Goal: Task Accomplishment & Management: Use online tool/utility

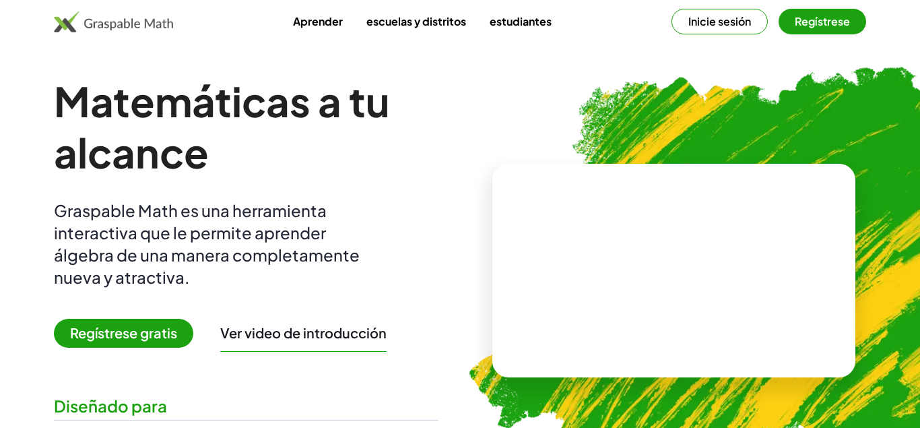
click at [726, 20] on button "Inicie sesión" at bounding box center [720, 22] width 96 height 26
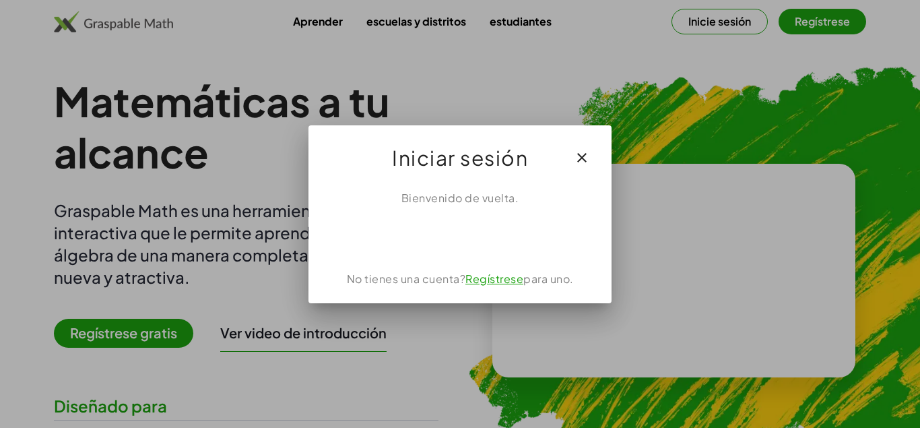
click at [474, 240] on div "Iniciar sesión con Google. Setier en una nueva pestaña." at bounding box center [460, 236] width 150 height 30
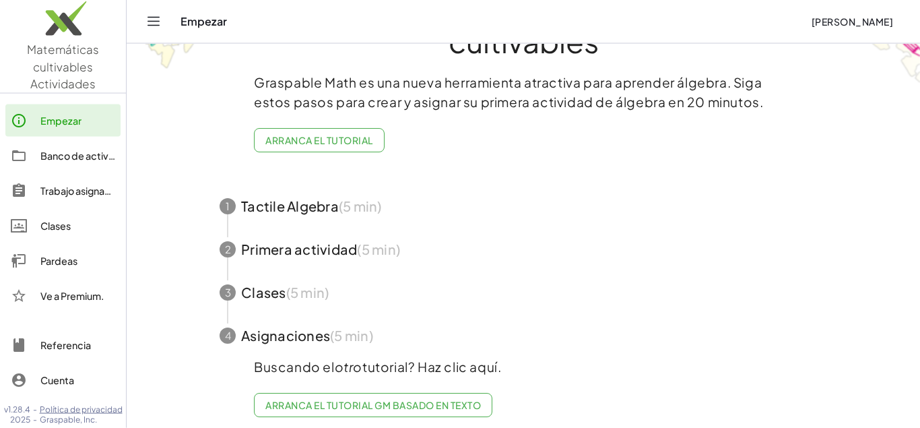
scroll to position [87, 0]
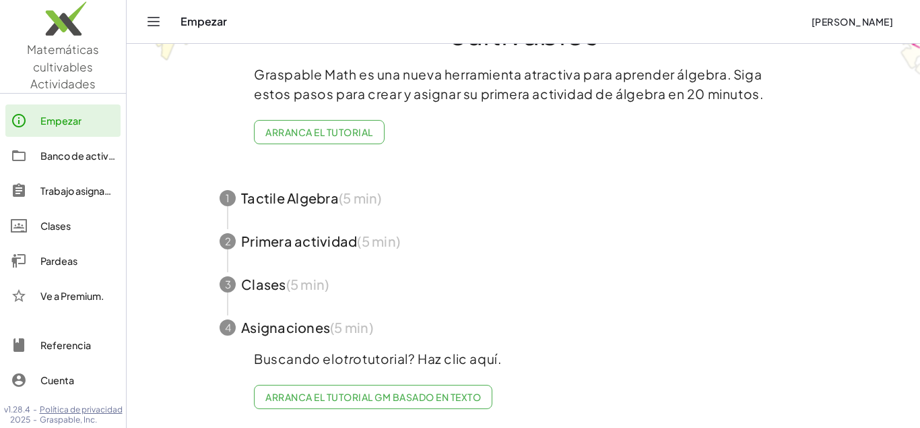
click at [158, 24] on icon "Navegación de conmutación" at bounding box center [154, 21] width 16 height 16
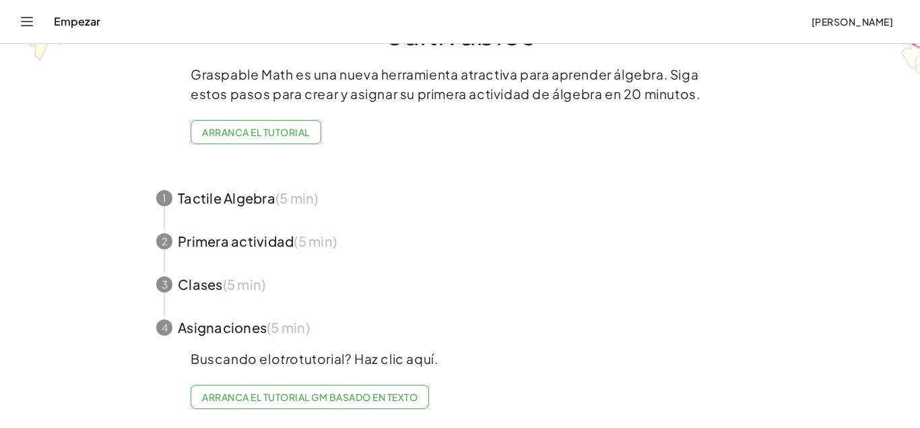
click at [36, 22] on button "Navegación de conmutación" at bounding box center [27, 22] width 22 height 22
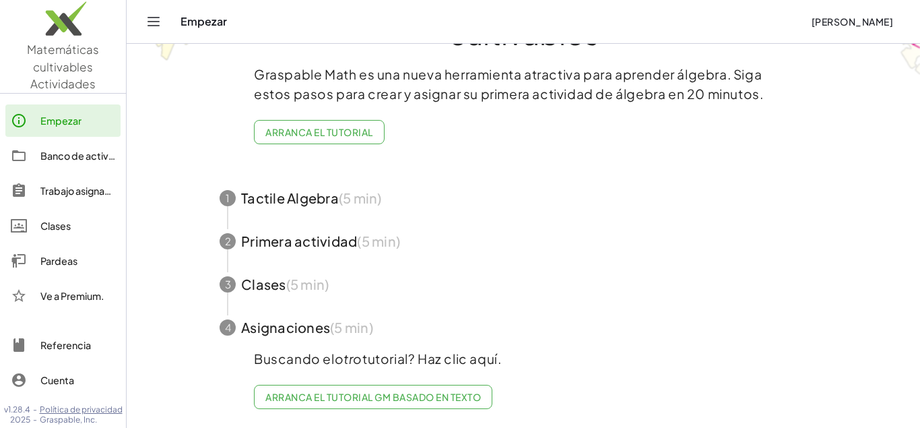
click at [205, 24] on div "Empezar" at bounding box center [491, 21] width 620 height 13
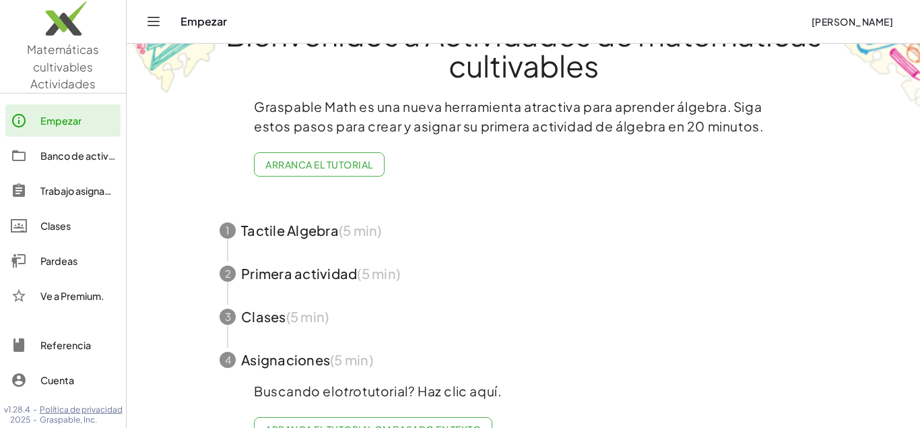
scroll to position [0, 0]
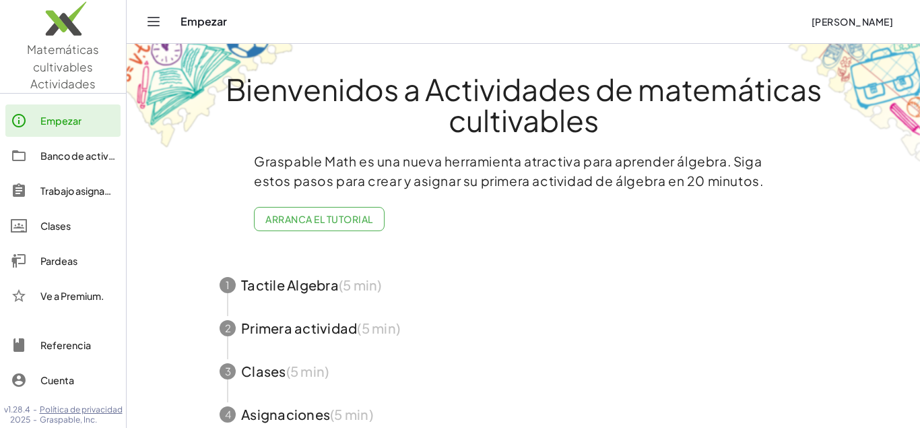
click at [846, 25] on span "[PERSON_NAME]" at bounding box center [852, 21] width 82 height 12
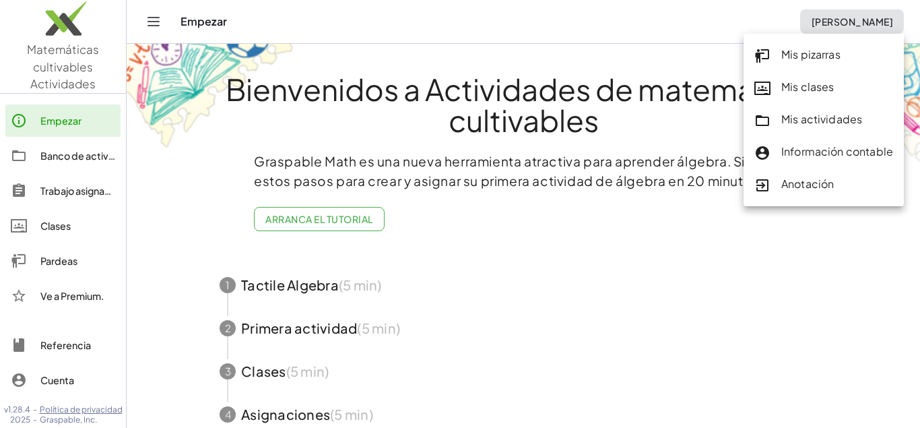
click at [817, 59] on div "Mis pizarras" at bounding box center [824, 55] width 139 height 18
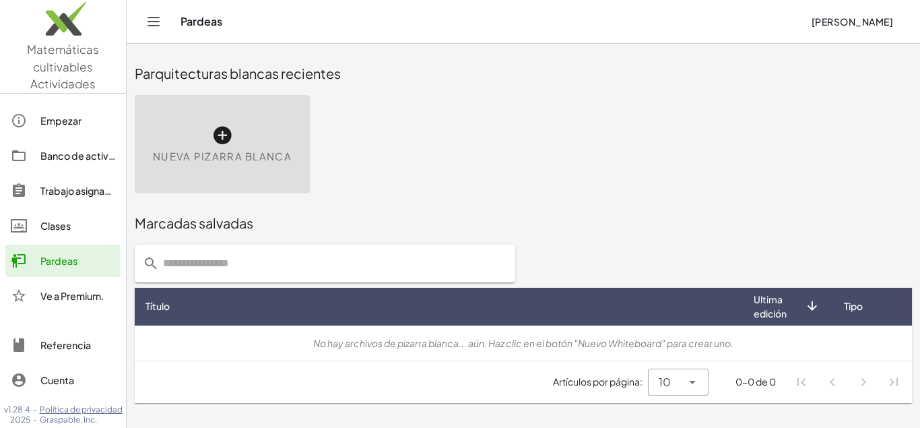
click at [217, 149] on span "Nueva pizarra blanca" at bounding box center [222, 156] width 139 height 15
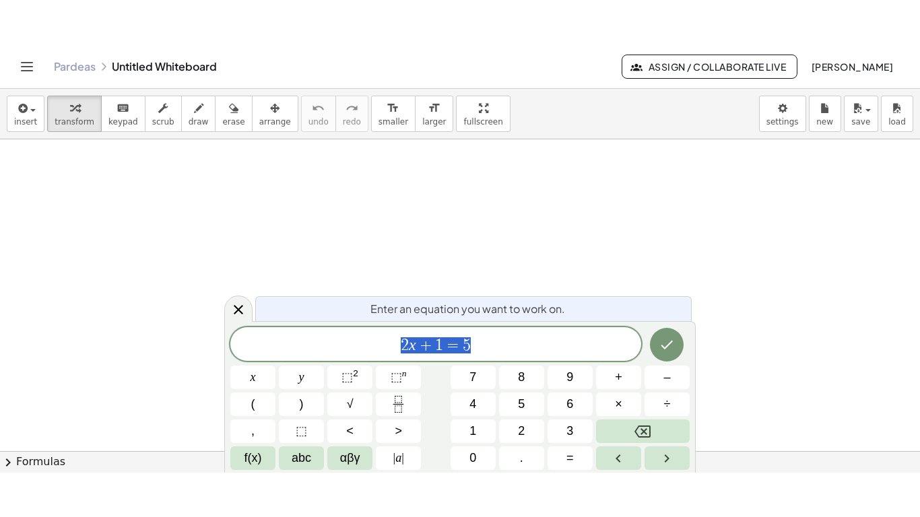
scroll to position [80, 7]
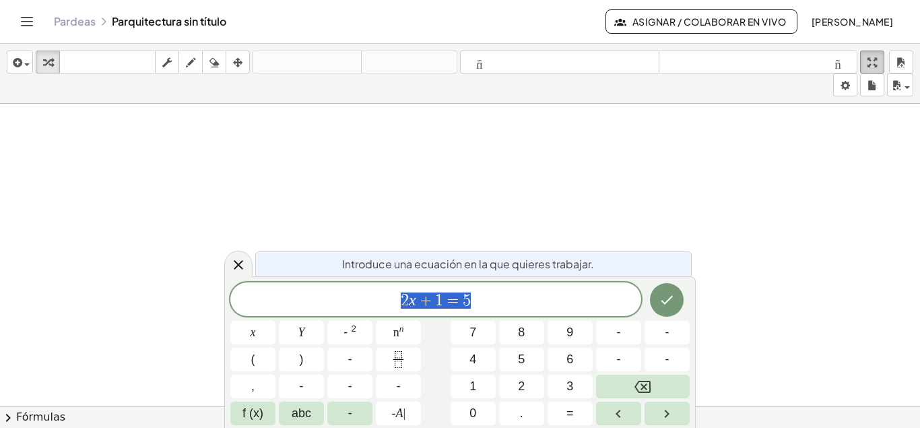
click at [877, 66] on icon "button" at bounding box center [872, 63] width 9 height 16
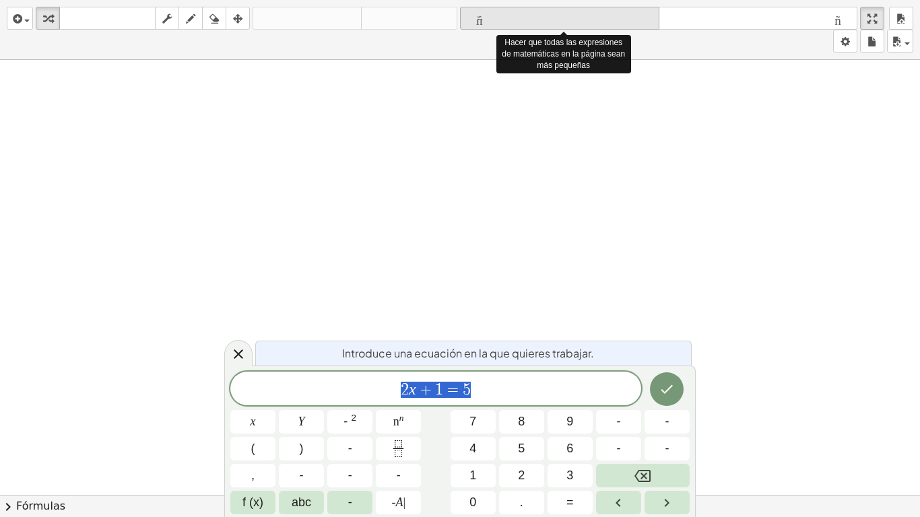
click at [481, 24] on icon "formato de tamaño" at bounding box center [560, 19] width 192 height 16
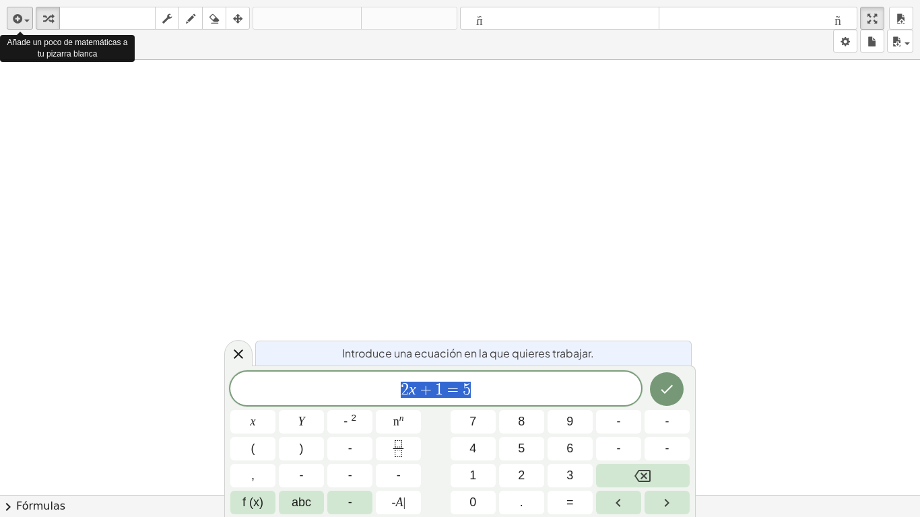
click at [30, 21] on span "button" at bounding box center [26, 21] width 5 height 3
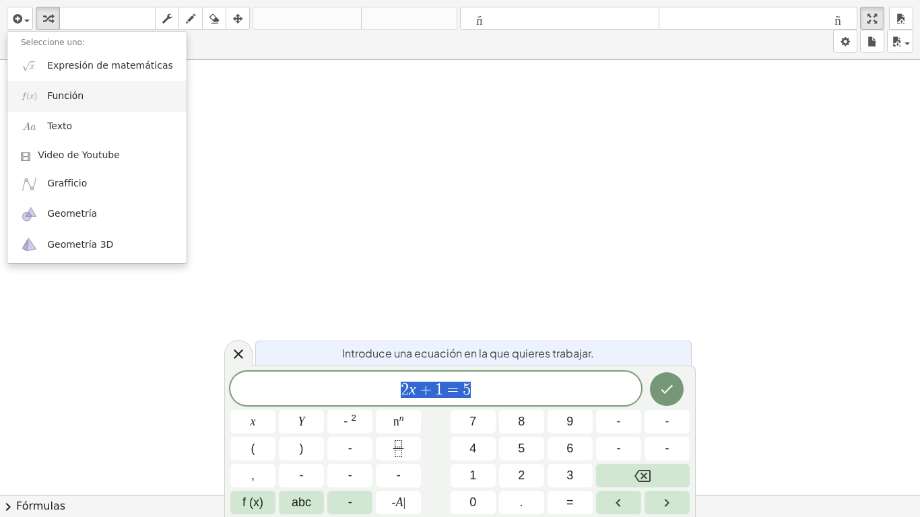
click at [33, 92] on img at bounding box center [29, 96] width 17 height 17
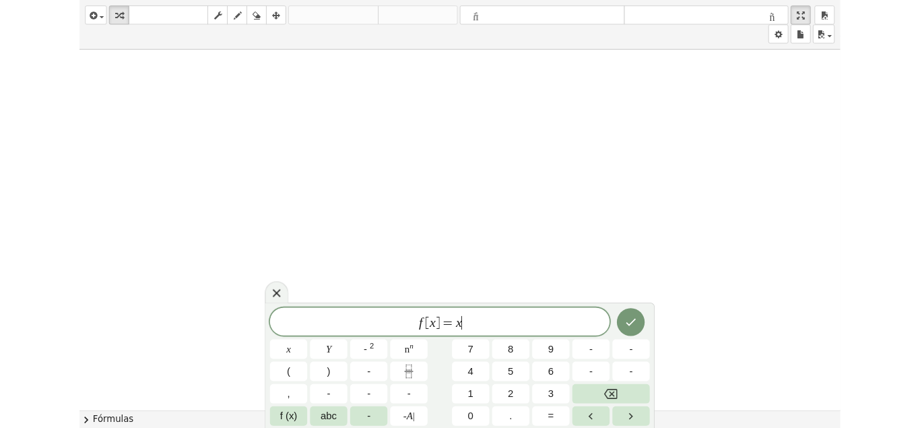
scroll to position [15, 9]
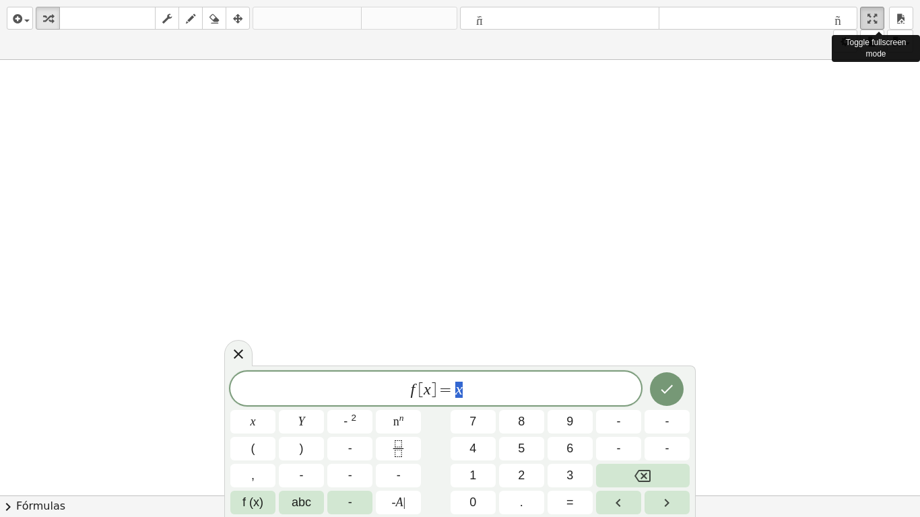
click at [874, 24] on div "button" at bounding box center [873, 18] width 18 height 16
